Goal: Information Seeking & Learning: Learn about a topic

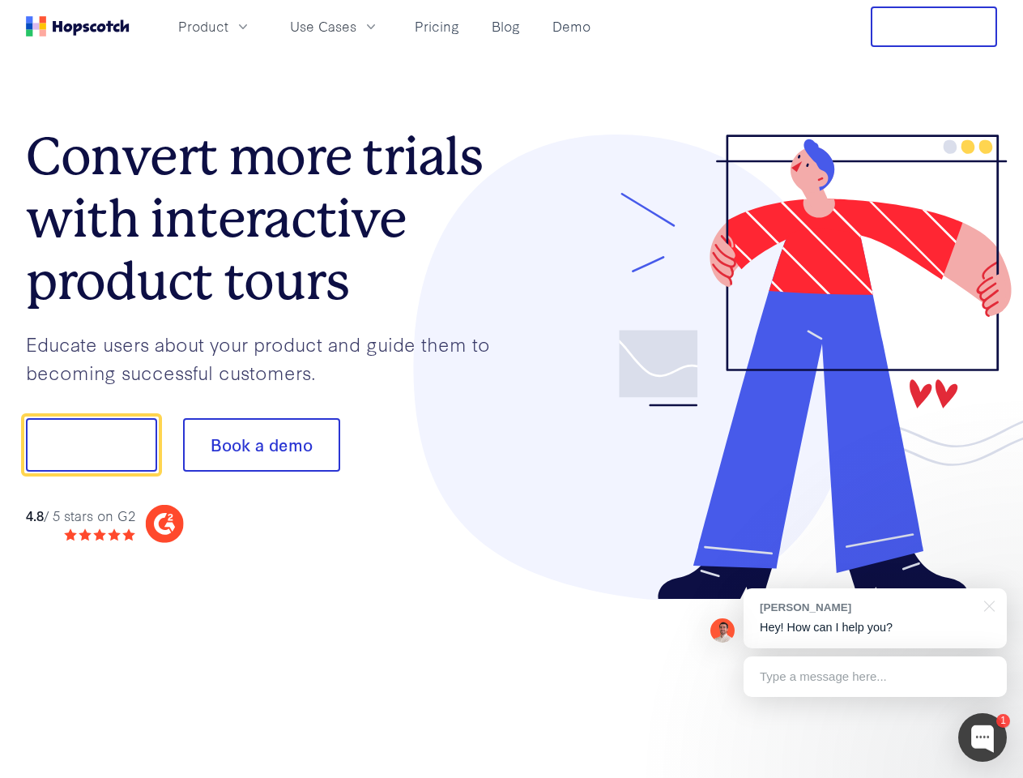
click at [512, 389] on div at bounding box center [755, 367] width 486 height 466
click at [228, 26] on span "Product" at bounding box center [203, 26] width 50 height 20
click at [356, 26] on span "Use Cases" at bounding box center [323, 26] width 66 height 20
click at [934, 27] on button "Free Trial" at bounding box center [934, 26] width 126 height 41
click at [91, 445] on button "Show me!" at bounding box center [91, 444] width 131 height 53
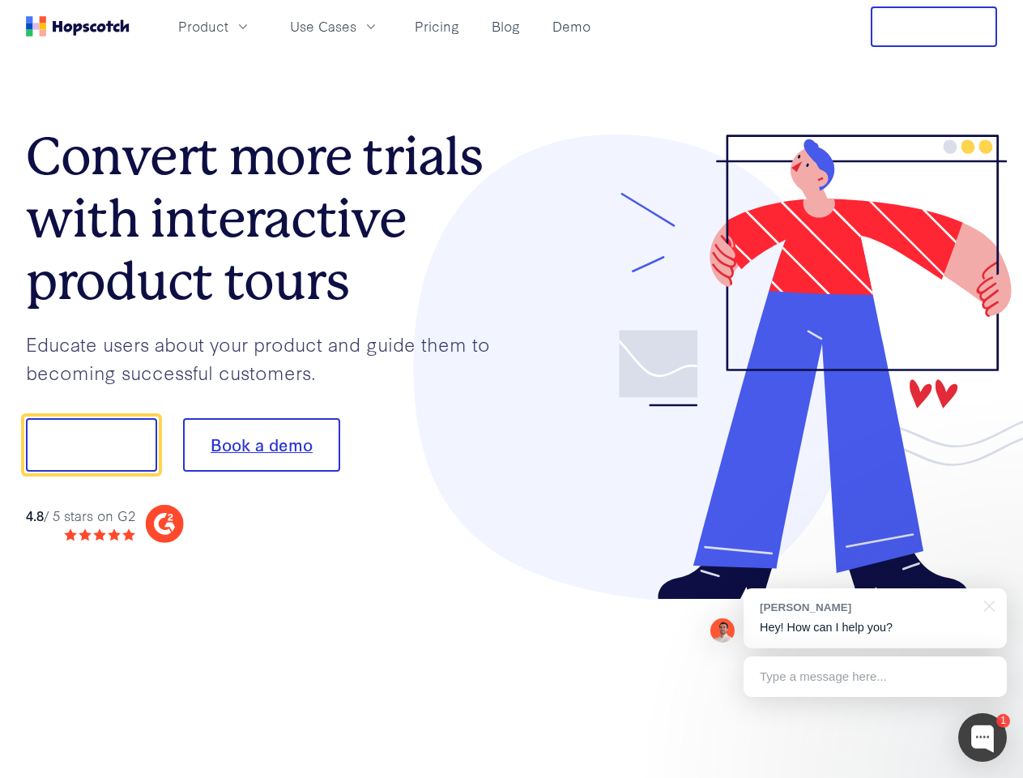
click at [261, 445] on button "Book a demo" at bounding box center [261, 444] width 157 height 53
click at [983, 737] on div at bounding box center [982, 737] width 49 height 49
click at [875, 618] on div "[PERSON_NAME] Hey! How can I help you?" at bounding box center [875, 618] width 263 height 60
click at [987, 604] on div at bounding box center [855, 551] width 304 height 323
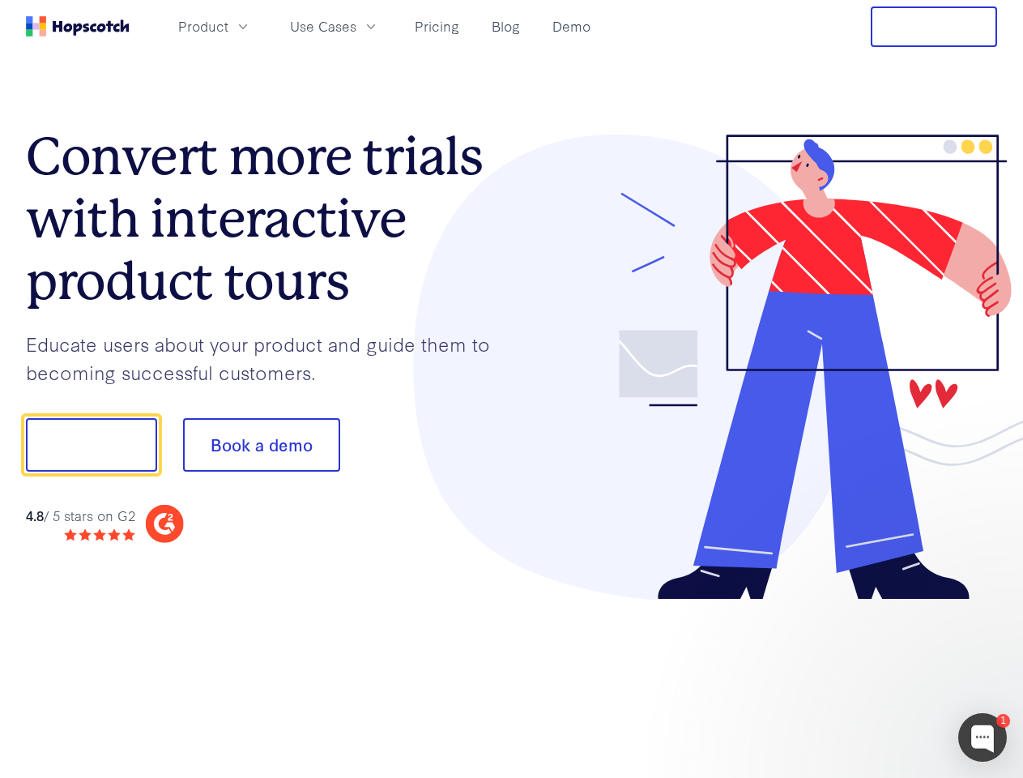
click at [875, 676] on div at bounding box center [855, 551] width 304 height 323
